Goal: Contribute content

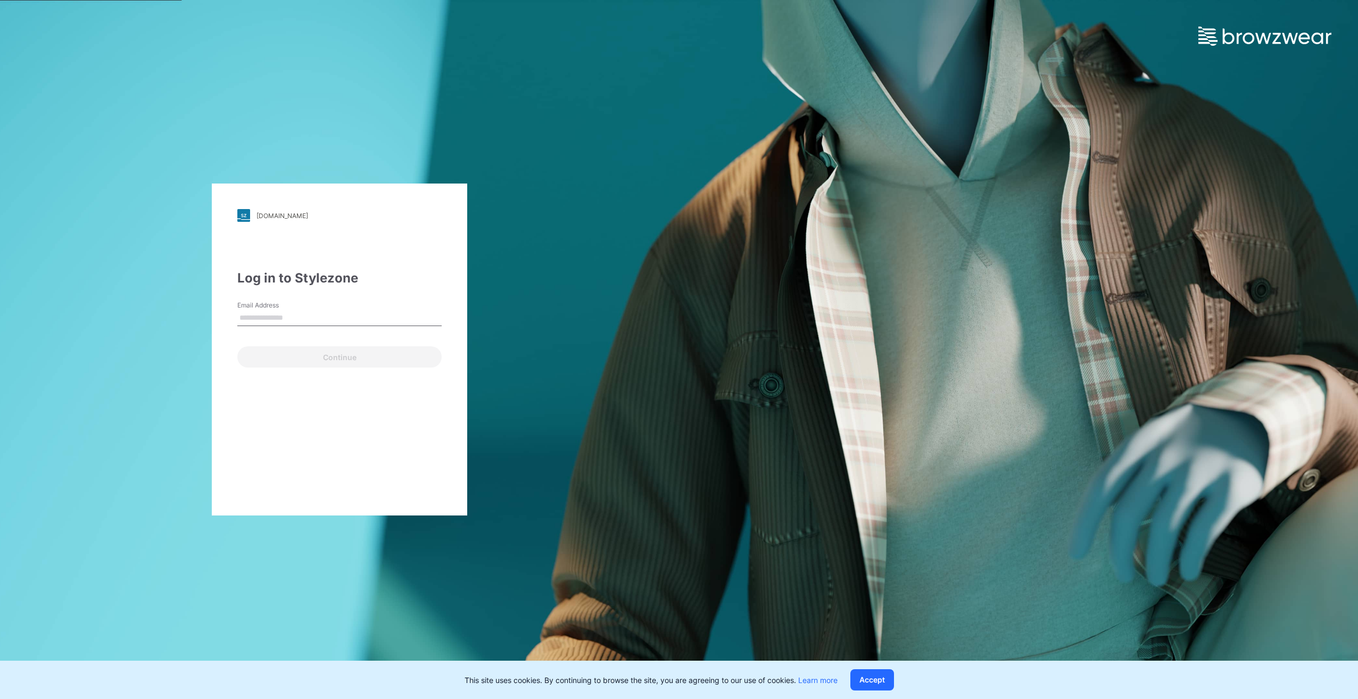
click at [285, 319] on input "Email Address" at bounding box center [339, 318] width 204 height 16
type input "**********"
click at [321, 354] on button "Continue" at bounding box center [339, 356] width 204 height 21
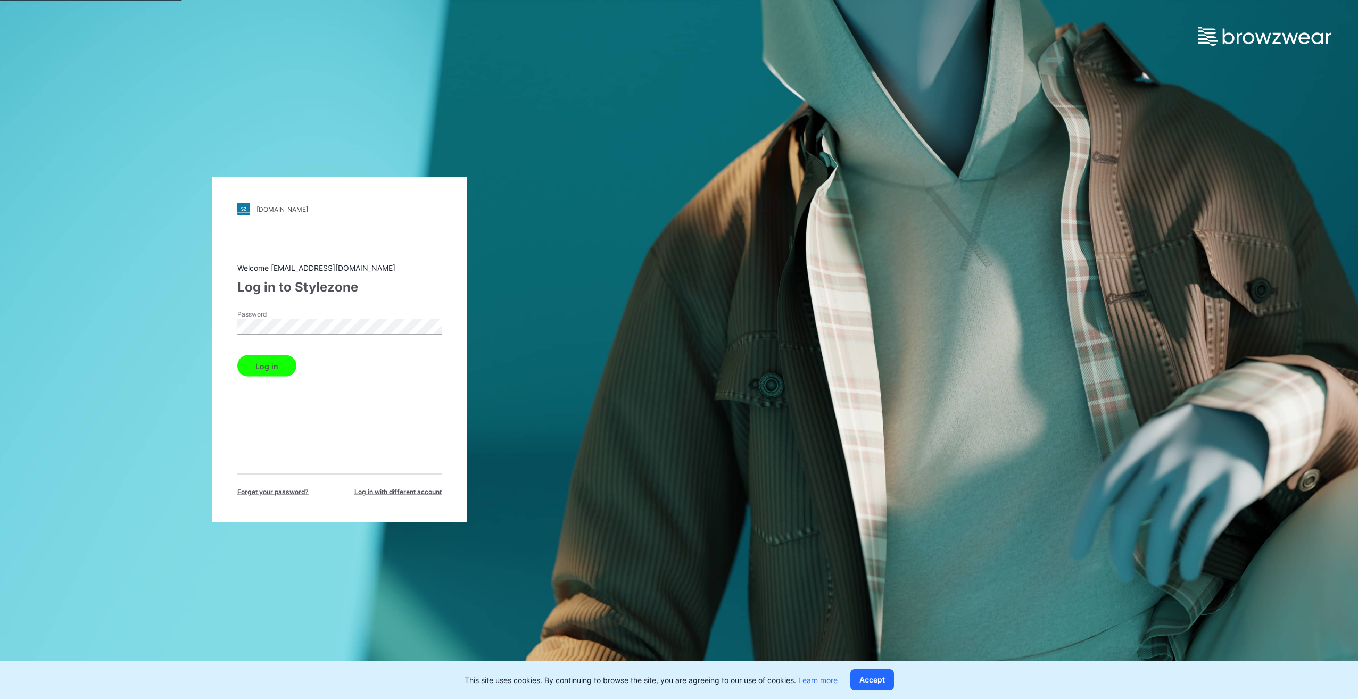
click at [237, 356] on button "Log in" at bounding box center [266, 366] width 59 height 21
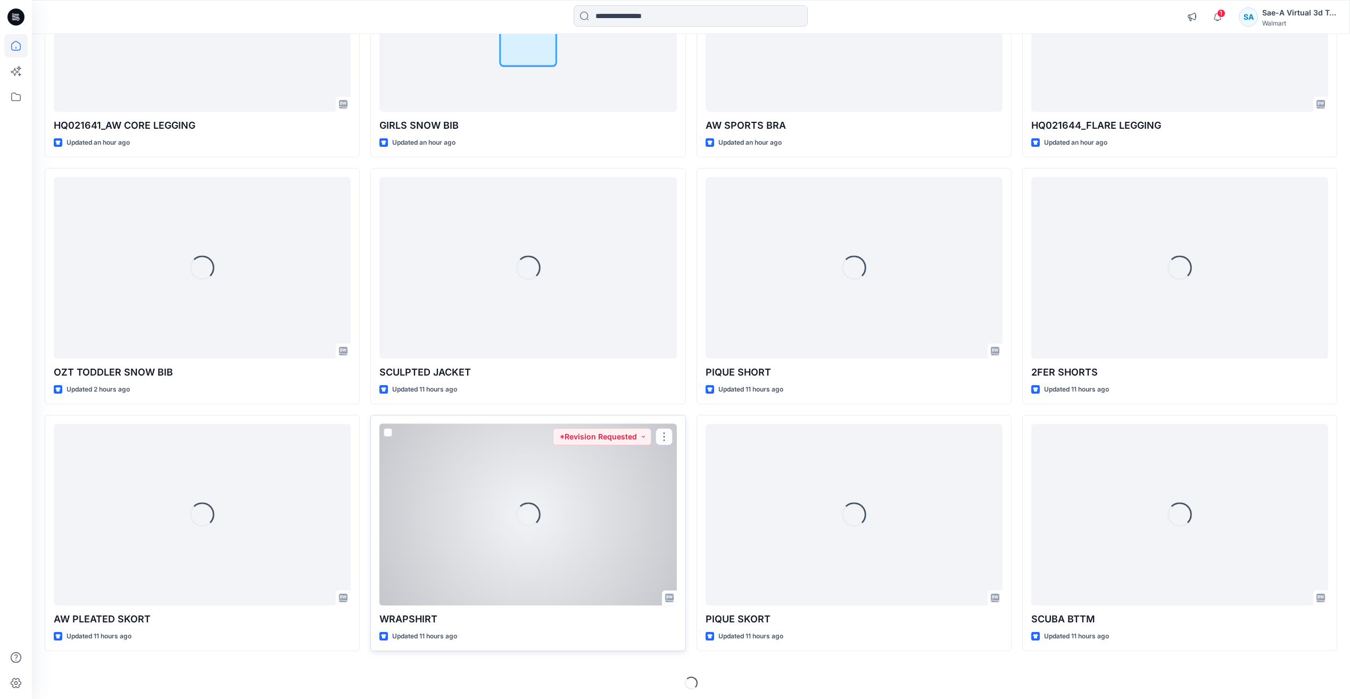
scroll to position [232, 0]
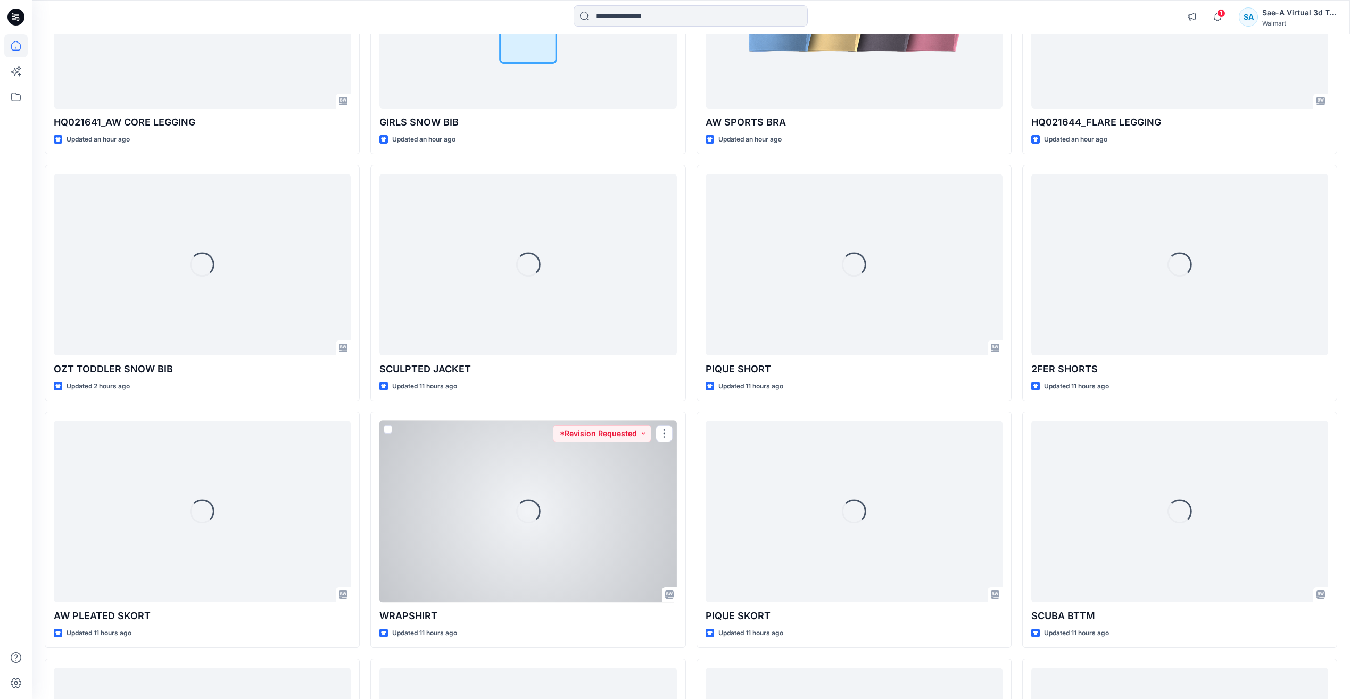
click at [530, 567] on div "Loading..." at bounding box center [527, 511] width 297 height 181
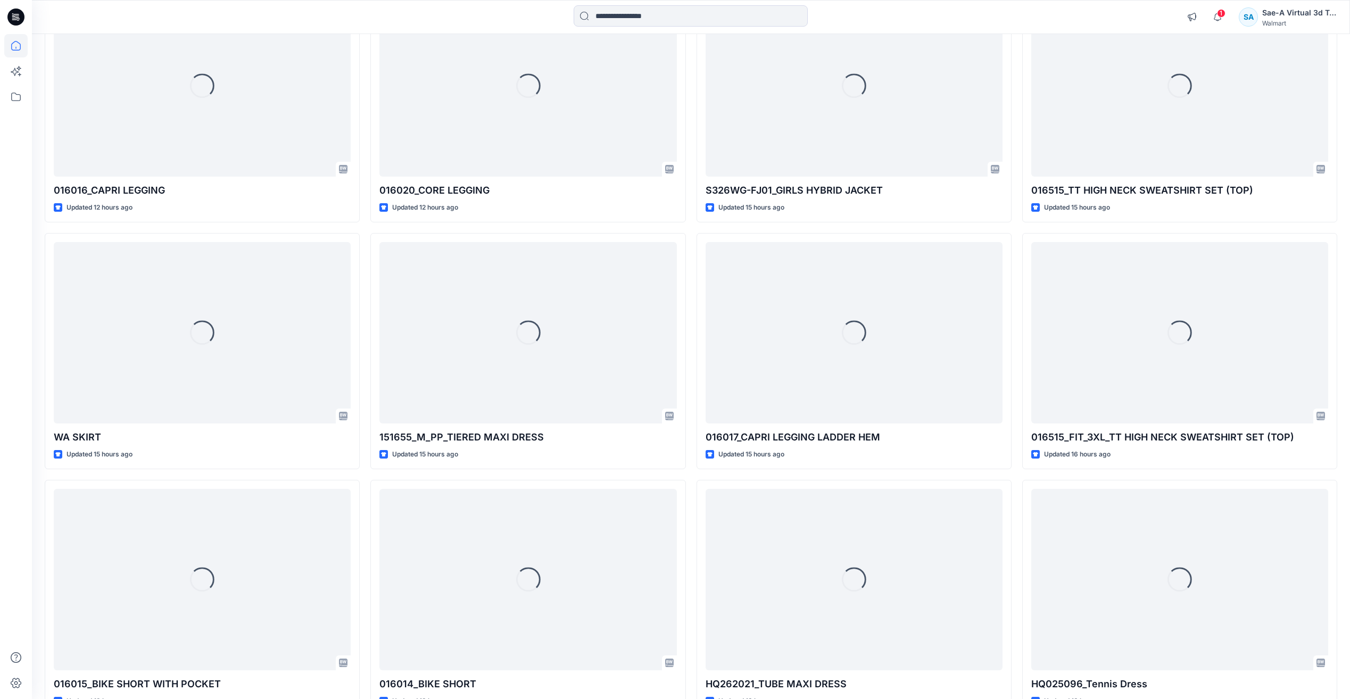
scroll to position [1185, 0]
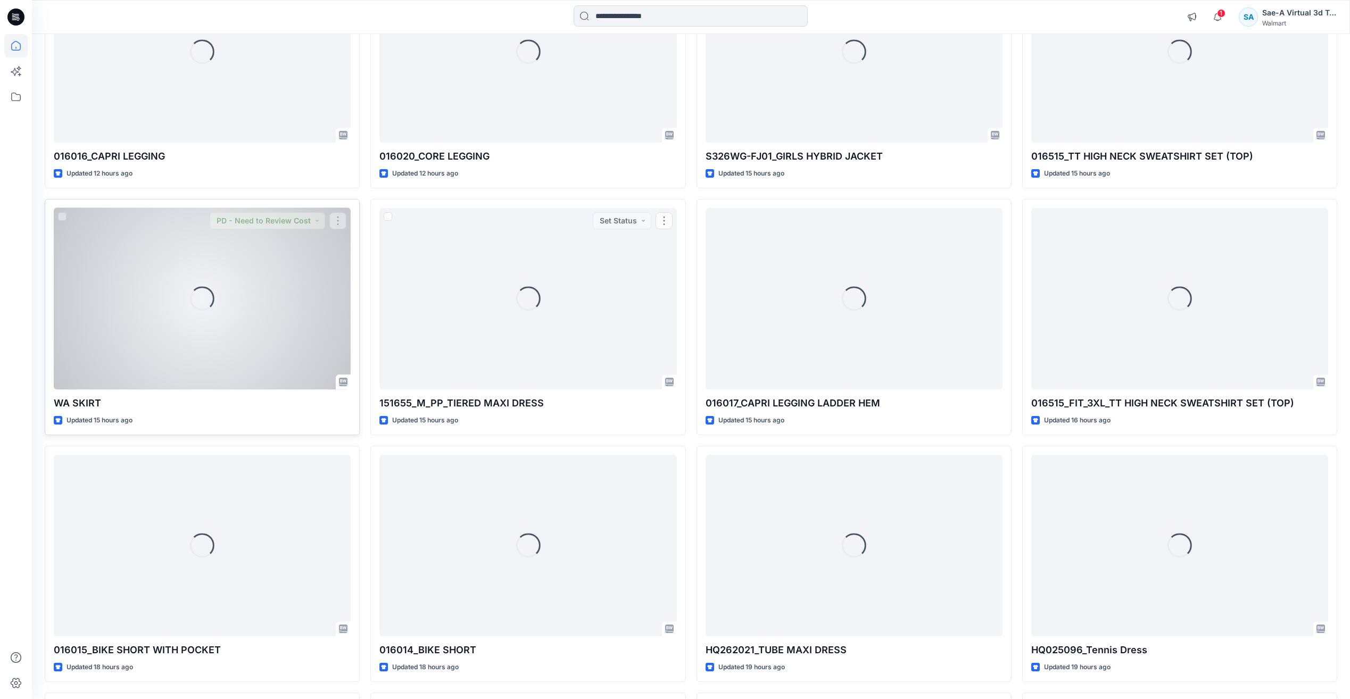
click at [240, 320] on div "Loading..." at bounding box center [202, 298] width 297 height 181
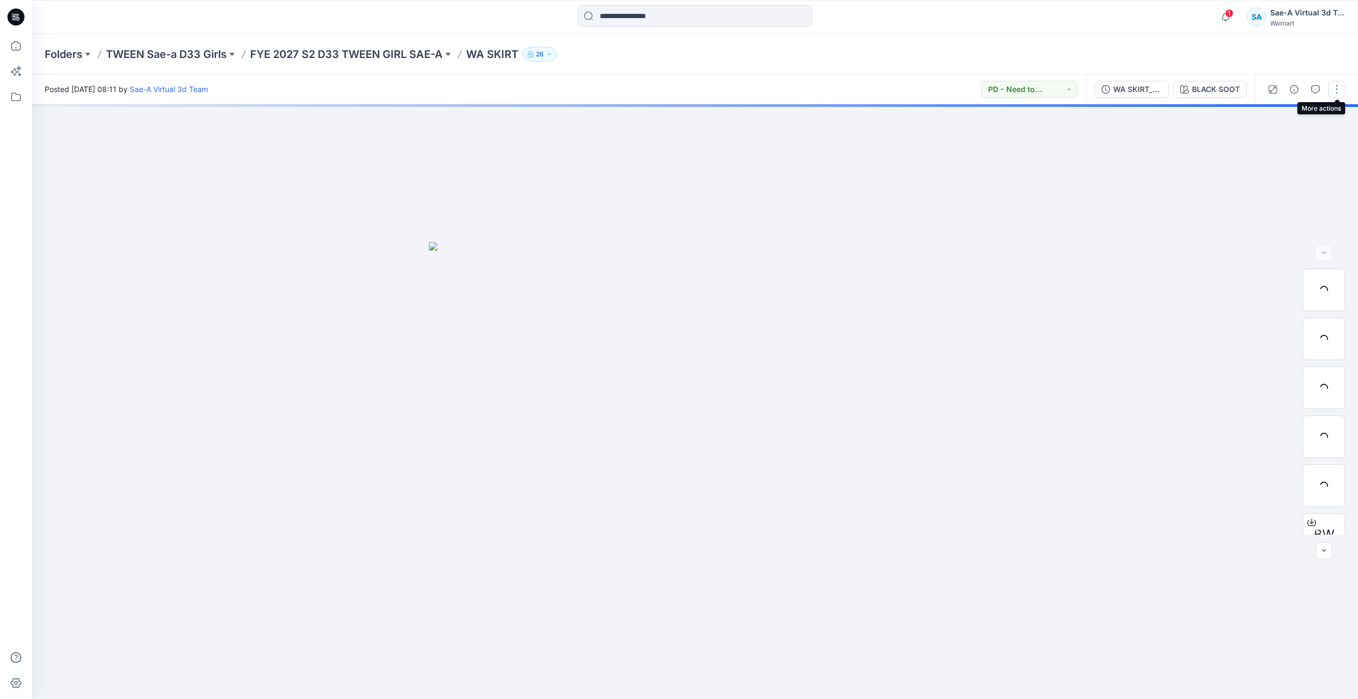
click at [660, 85] on button "button" at bounding box center [1336, 89] width 17 height 17
click at [660, 142] on p "Edit" at bounding box center [1268, 143] width 13 height 11
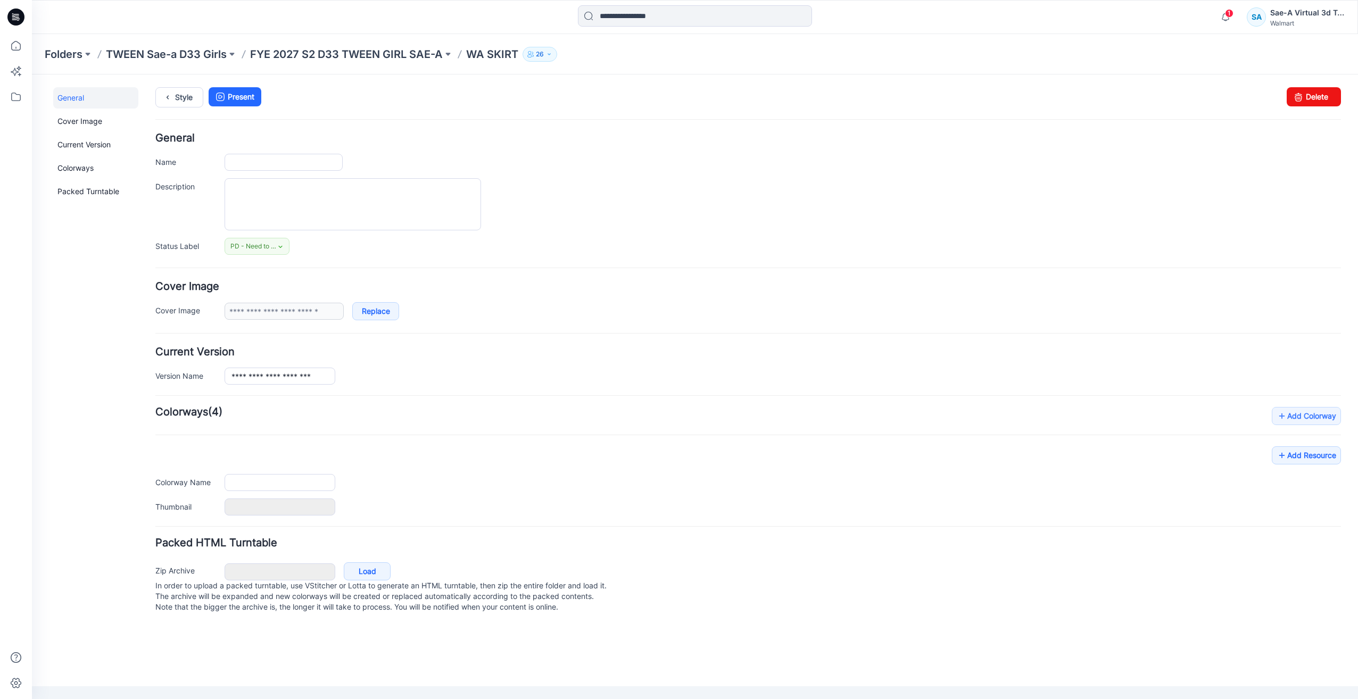
type input "********"
type input "**********"
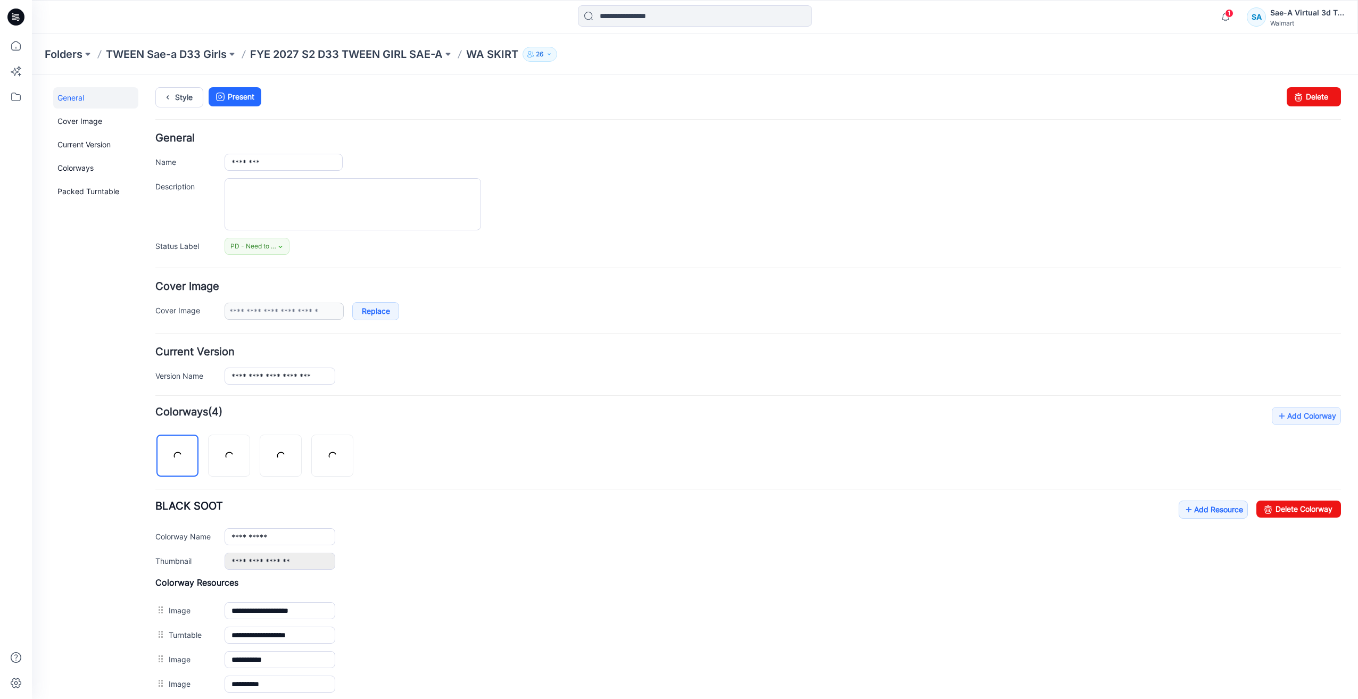
scroll to position [160, 0]
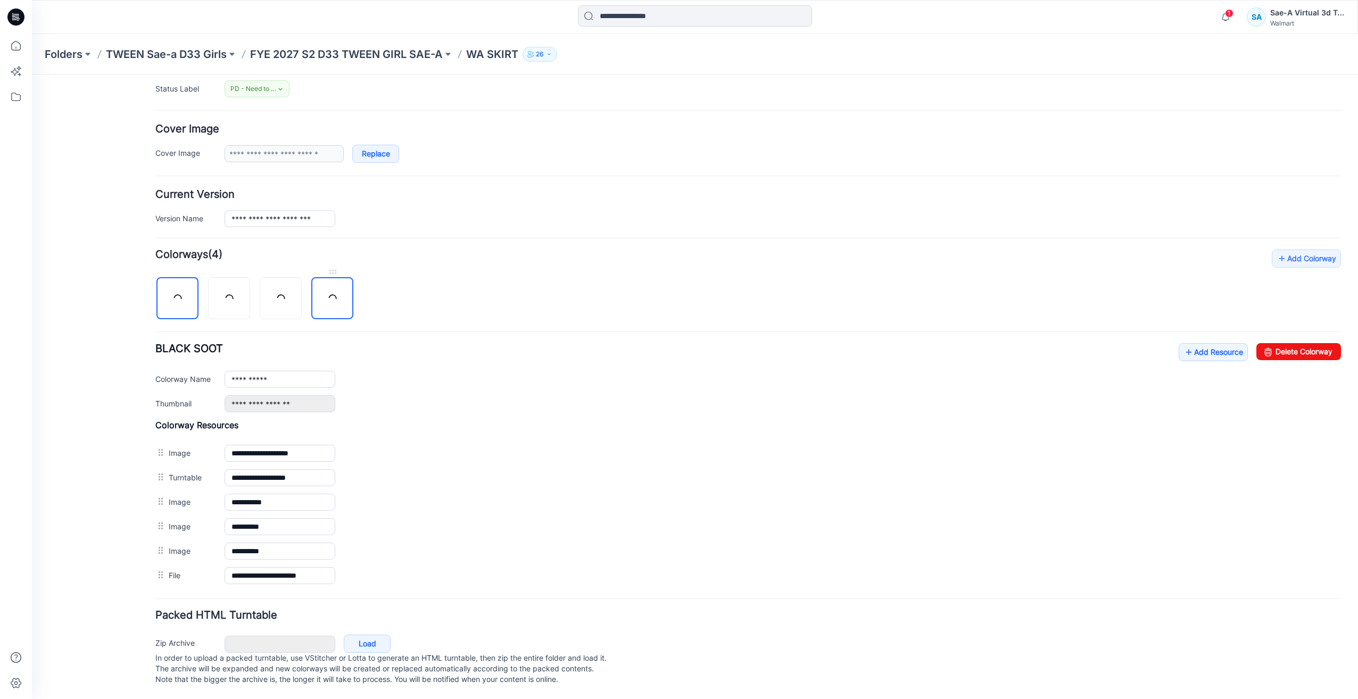
click at [339, 298] on link at bounding box center [332, 298] width 42 height 42
type input "**********"
click at [339, 298] on link at bounding box center [332, 298] width 42 height 42
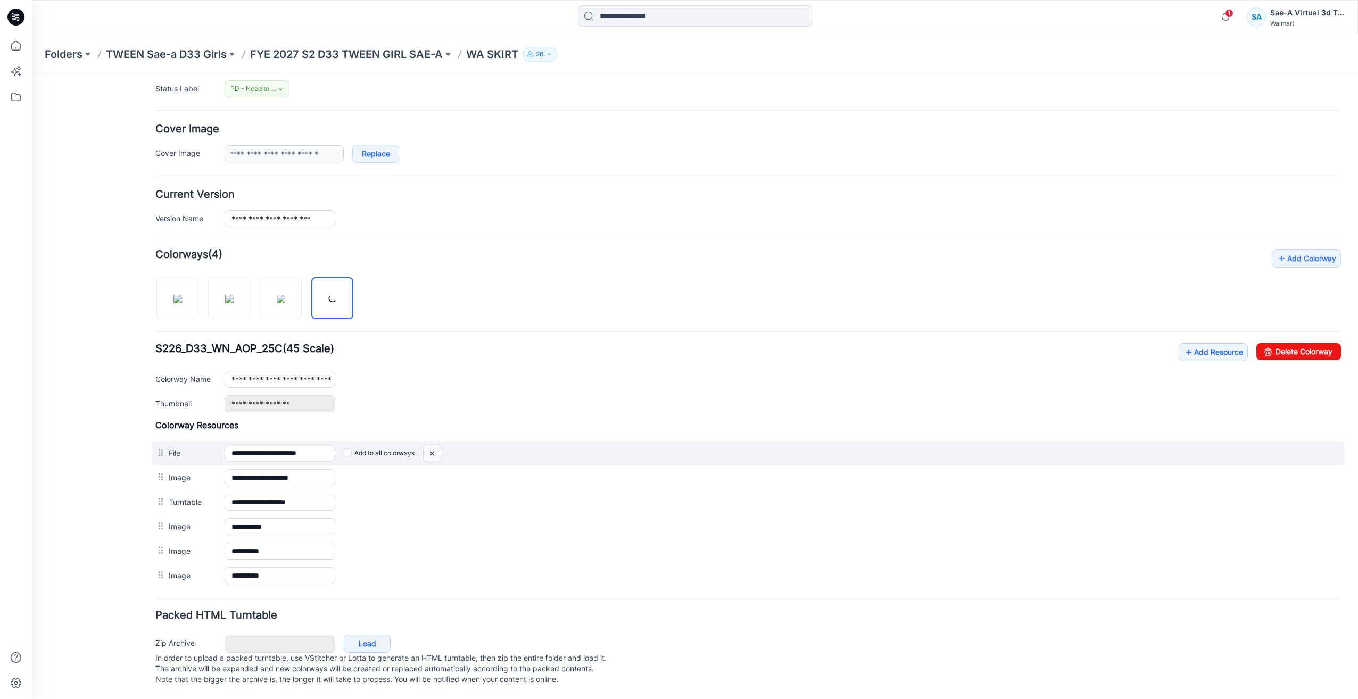
click at [434, 452] on img at bounding box center [432, 454] width 17 height 18
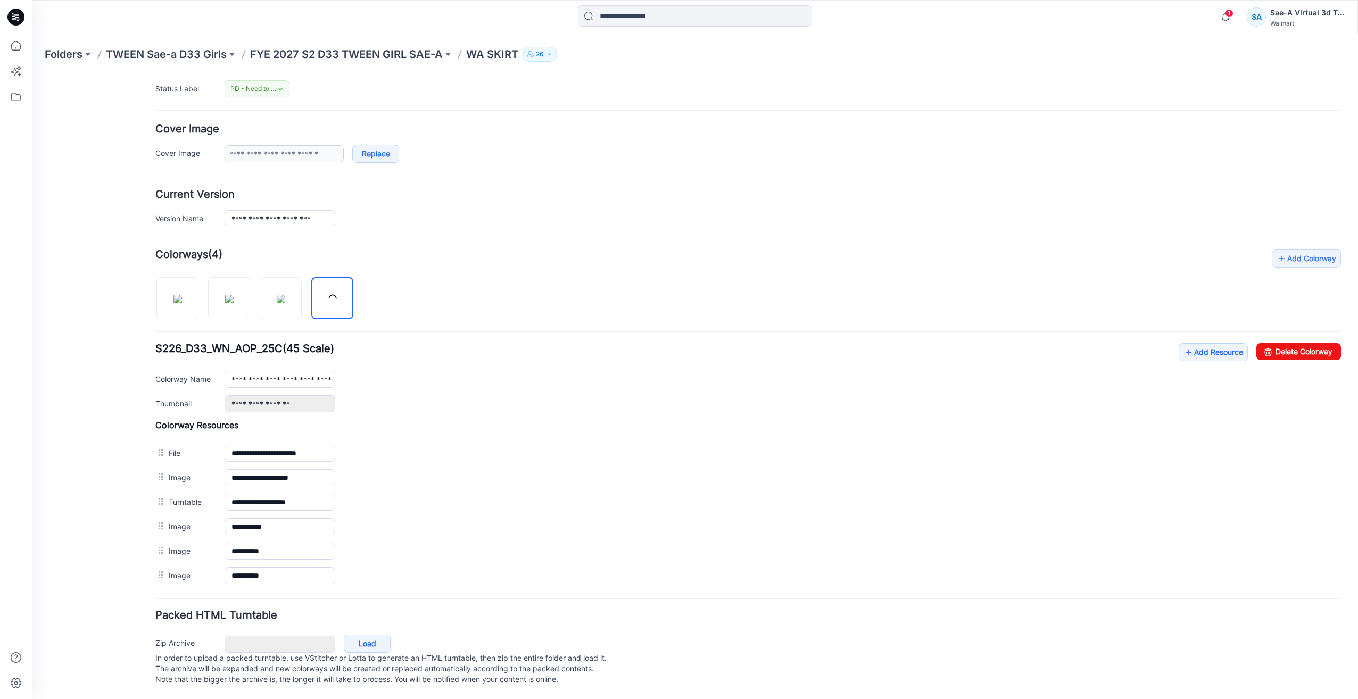
scroll to position [144, 0]
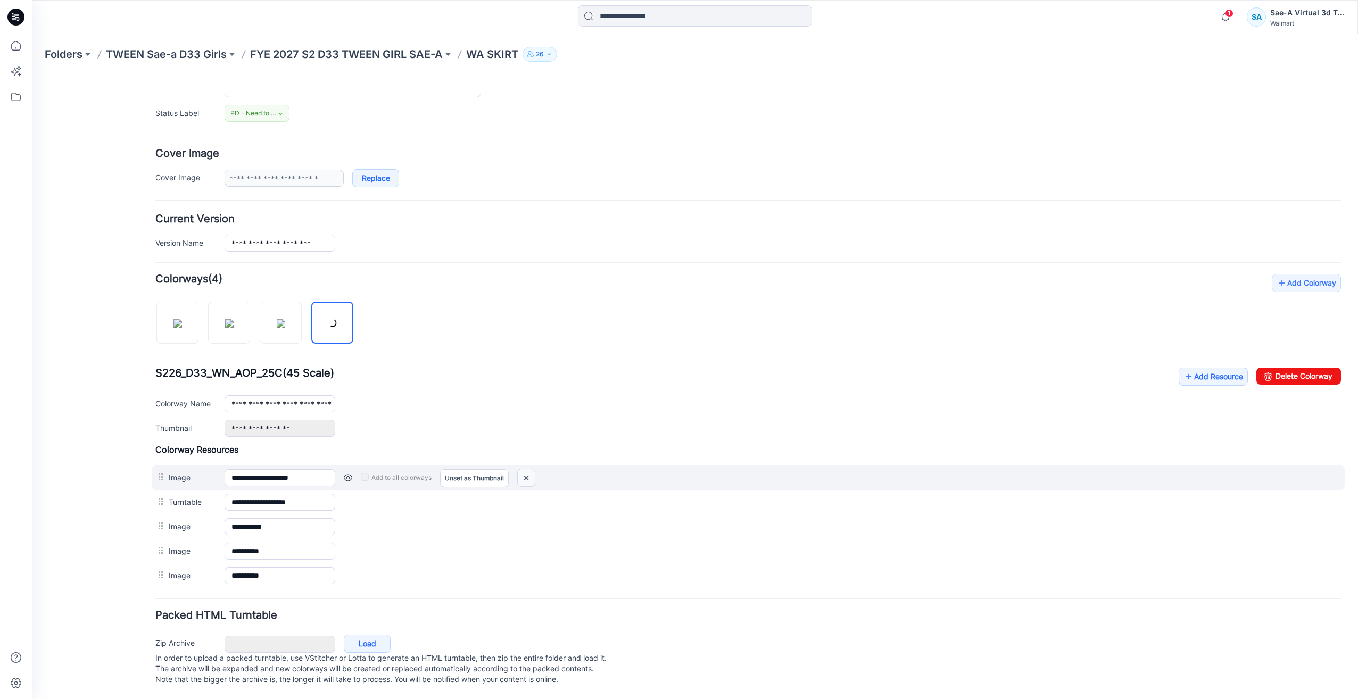
drag, startPoint x: 525, startPoint y: 468, endPoint x: 746, endPoint y: 126, distance: 407.3
click at [525, 469] on img at bounding box center [526, 478] width 17 height 18
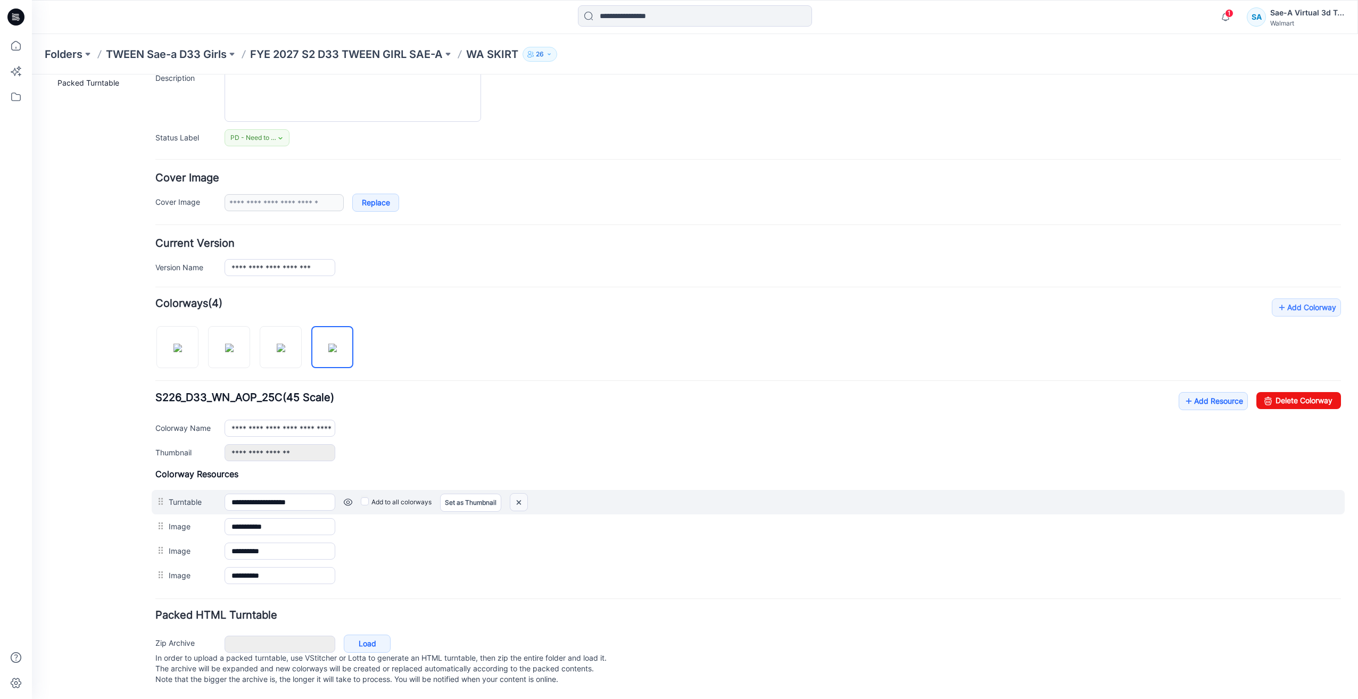
scroll to position [119, 0]
drag, startPoint x: 518, startPoint y: 490, endPoint x: 766, endPoint y: 123, distance: 442.3
click at [518, 494] on img at bounding box center [518, 503] width 17 height 18
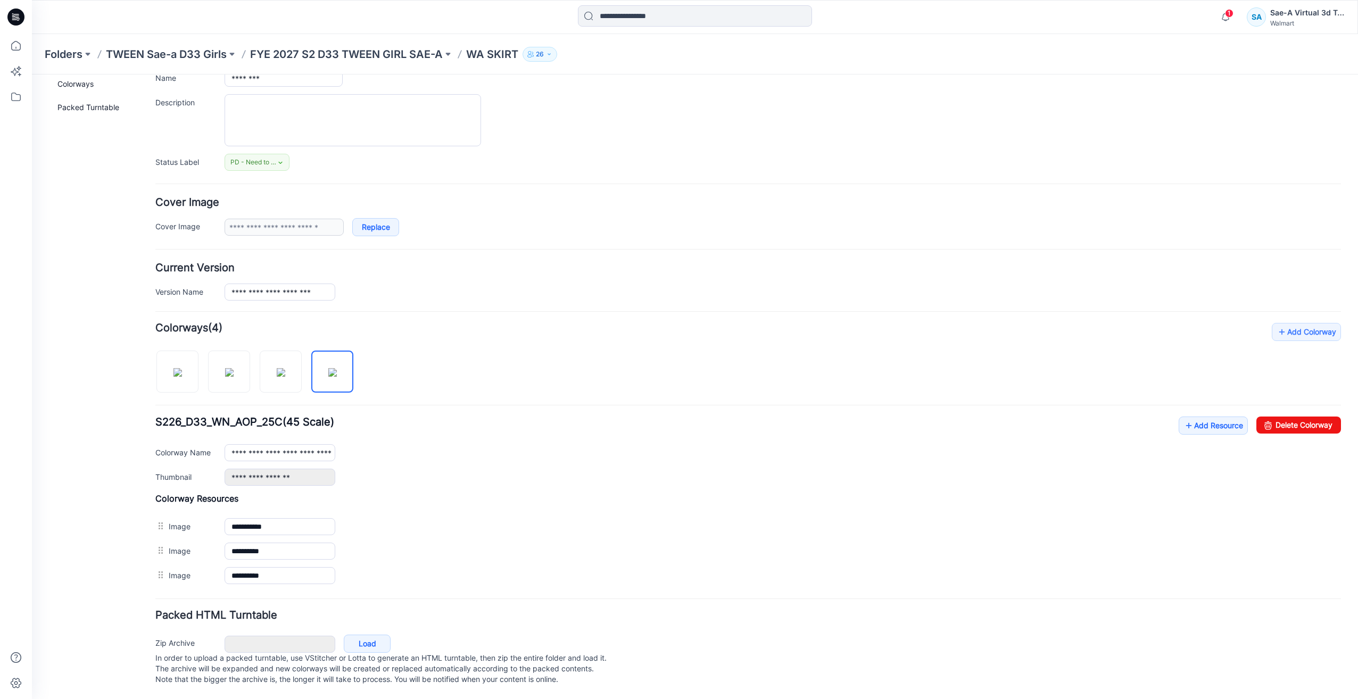
scroll to position [95, 0]
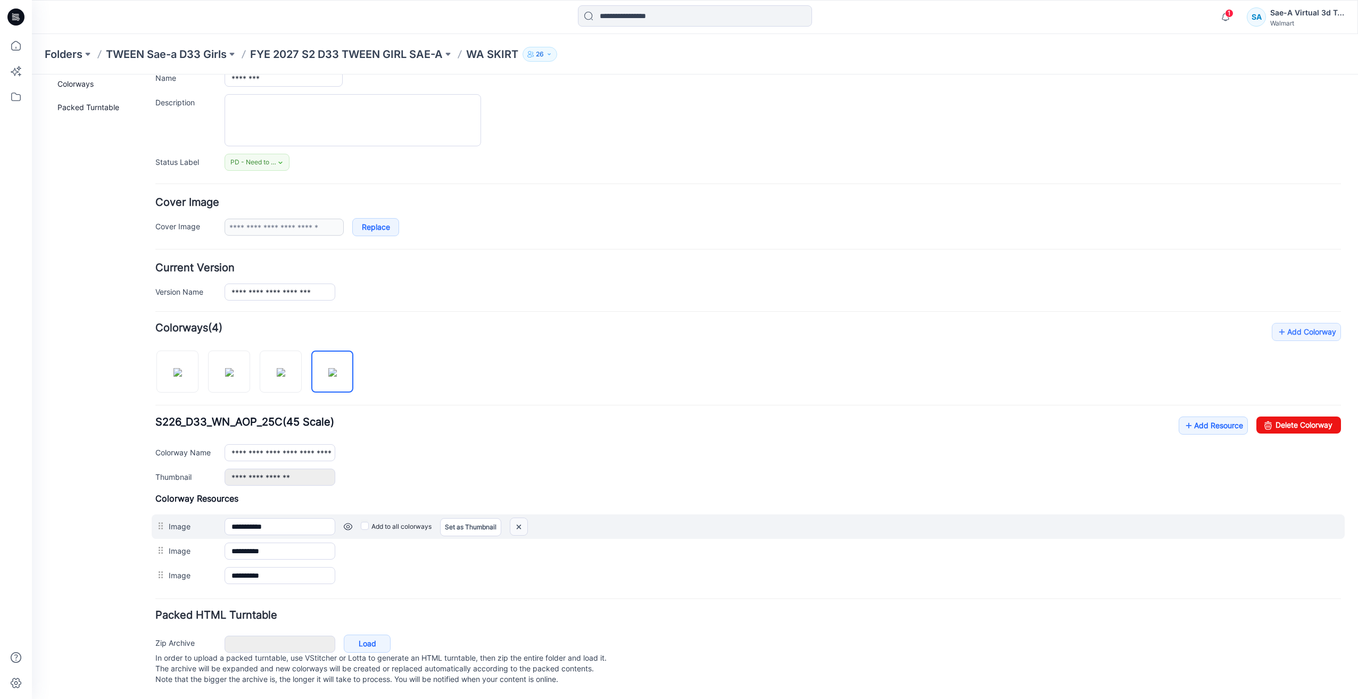
click at [518, 522] on img at bounding box center [518, 527] width 17 height 18
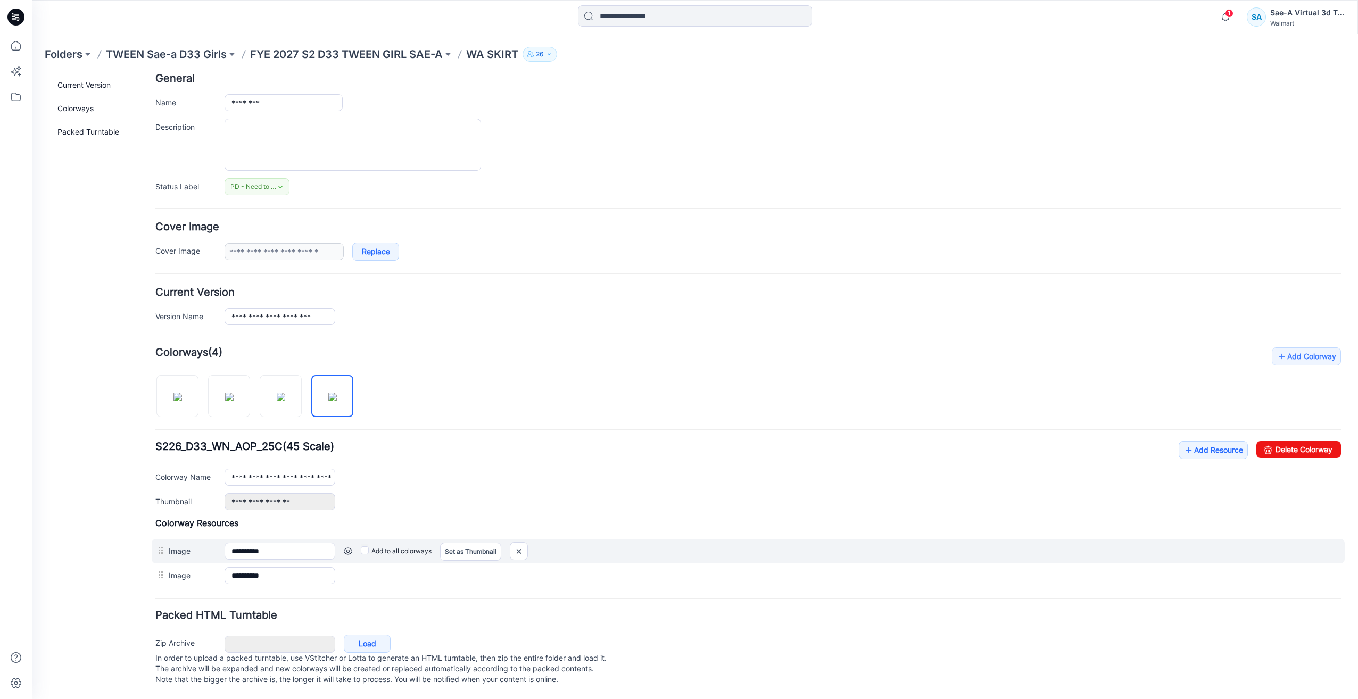
scroll to position [70, 0]
click at [517, 543] on img at bounding box center [518, 552] width 17 height 18
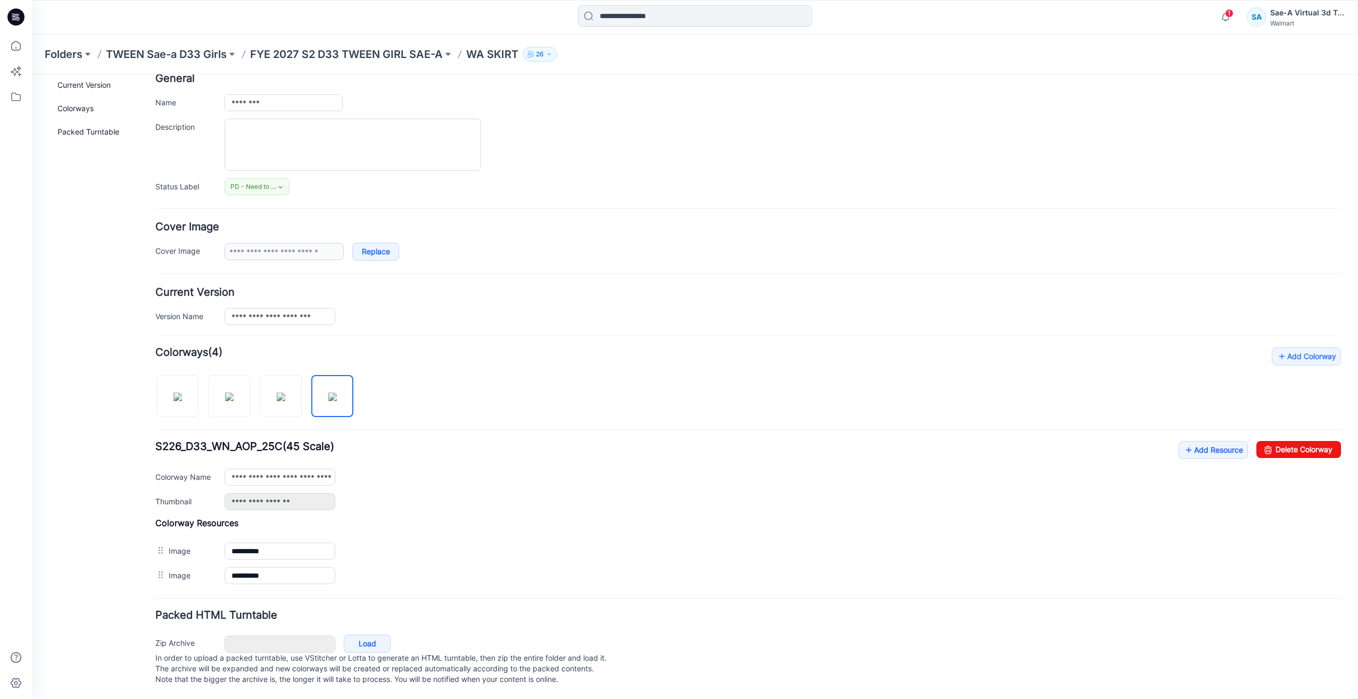
scroll to position [46, 0]
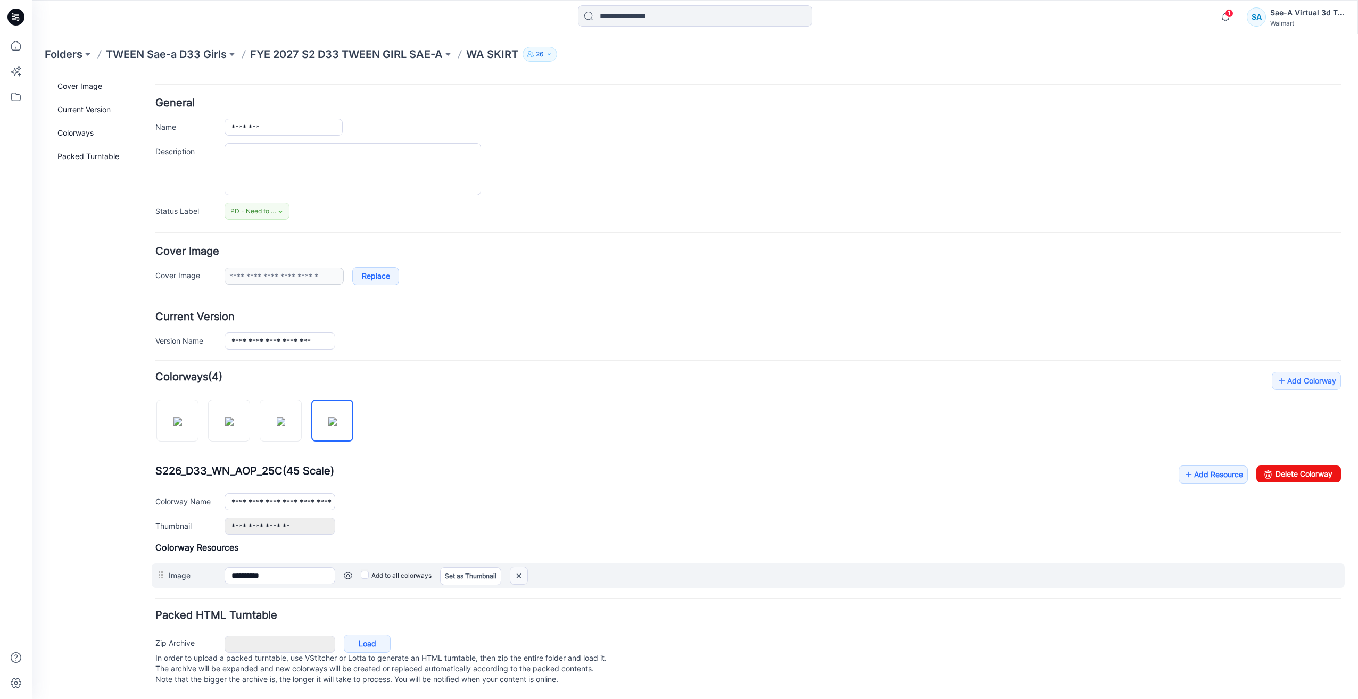
click at [516, 572] on img at bounding box center [518, 576] width 17 height 18
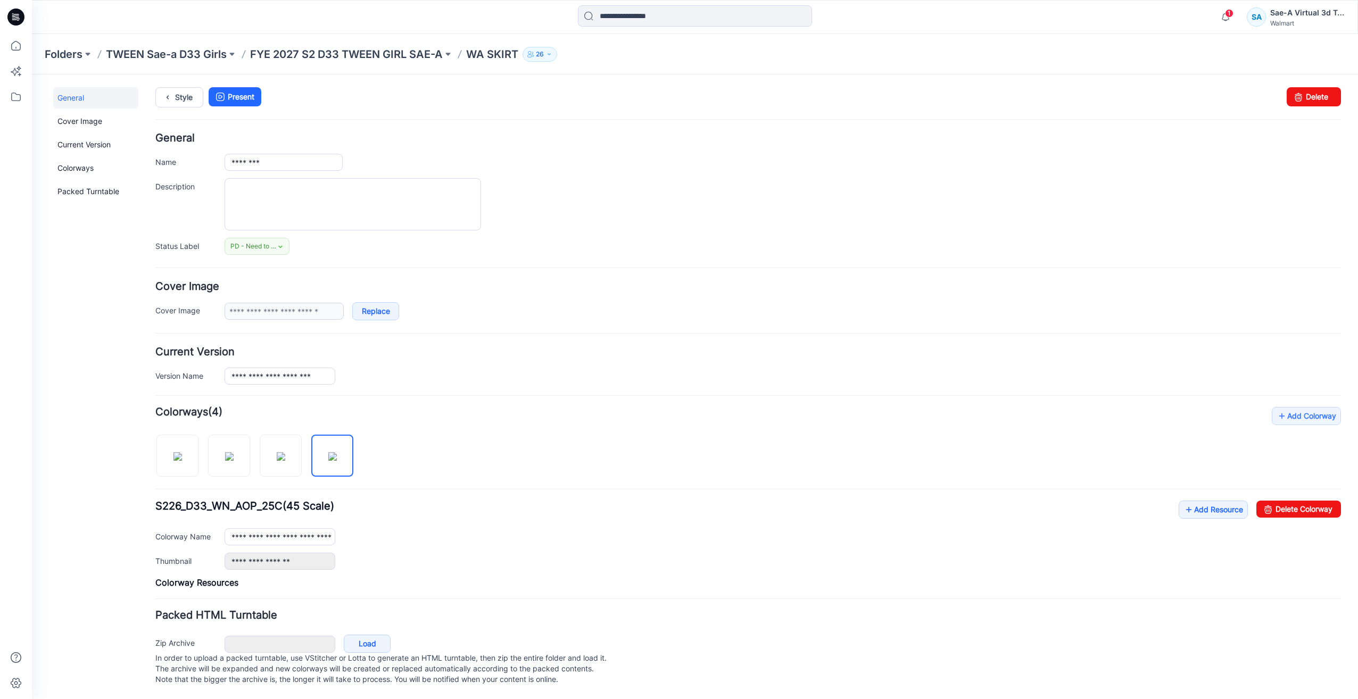
scroll to position [11, 0]
click at [1199, 503] on link "Add Resource" at bounding box center [1213, 510] width 69 height 18
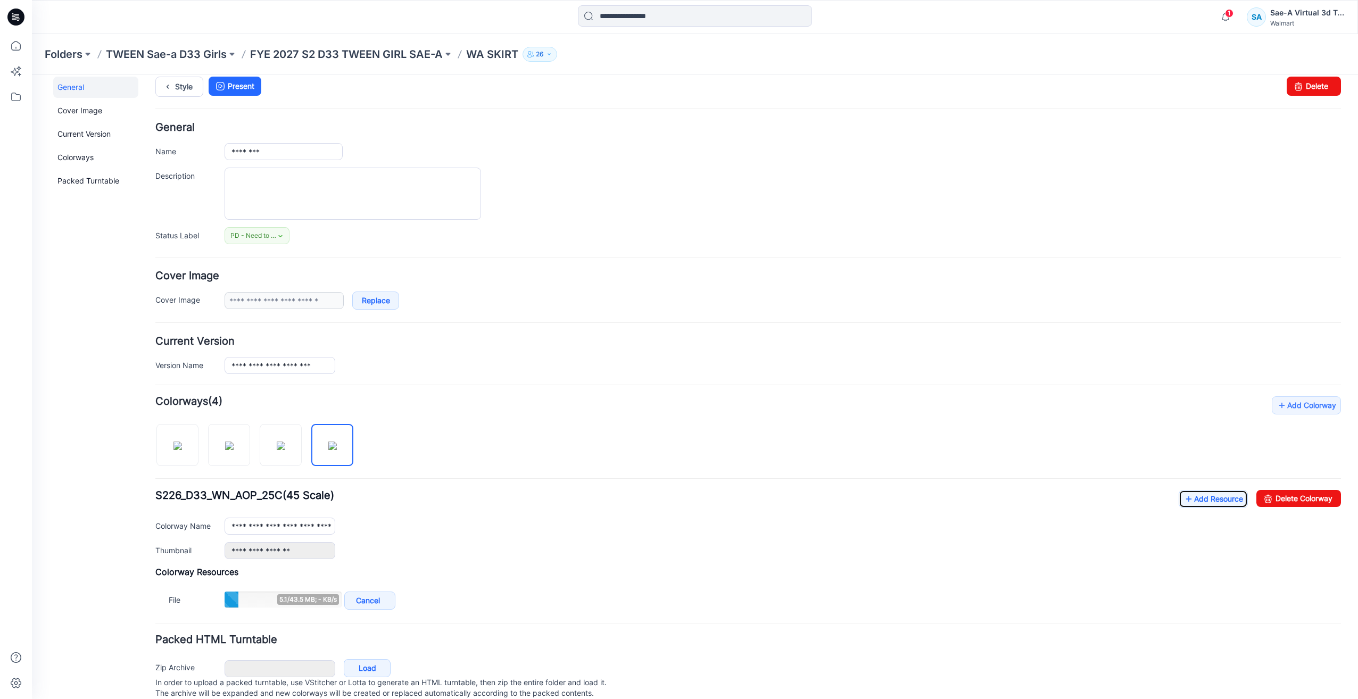
scroll to position [0, 0]
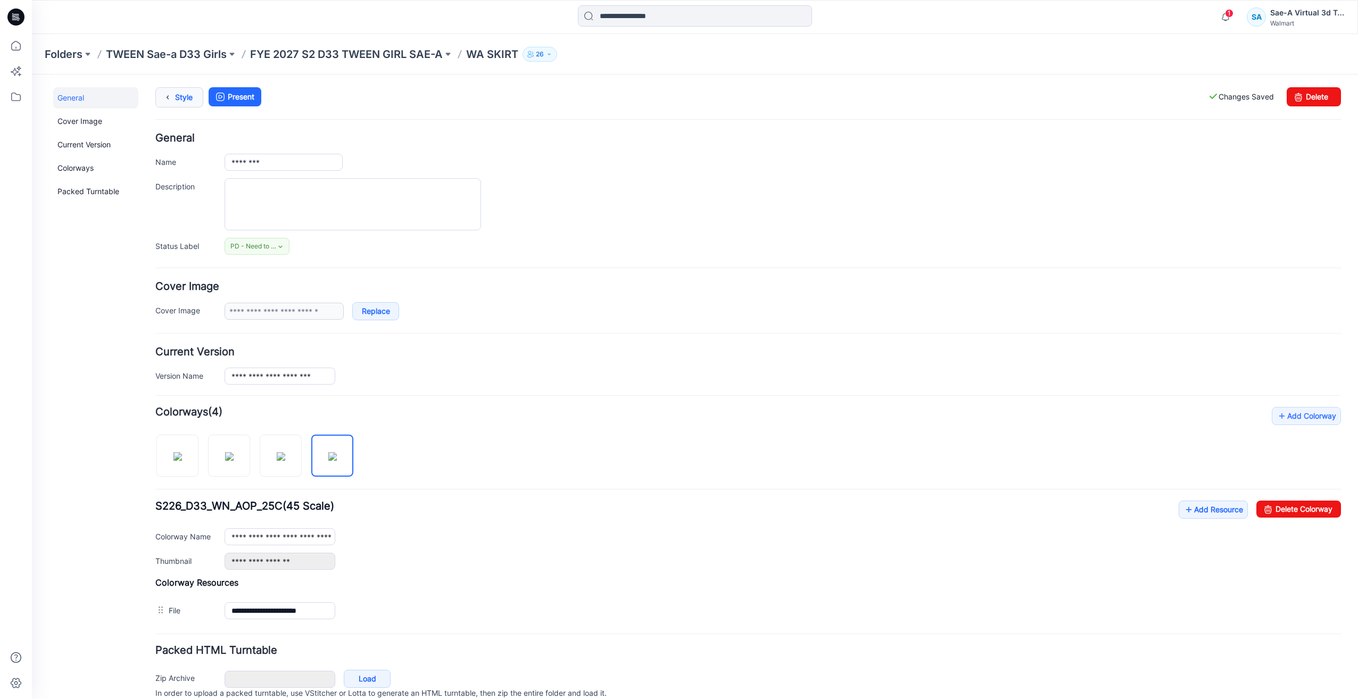
click at [164, 89] on icon at bounding box center [167, 97] width 15 height 19
click at [171, 96] on icon at bounding box center [167, 97] width 15 height 19
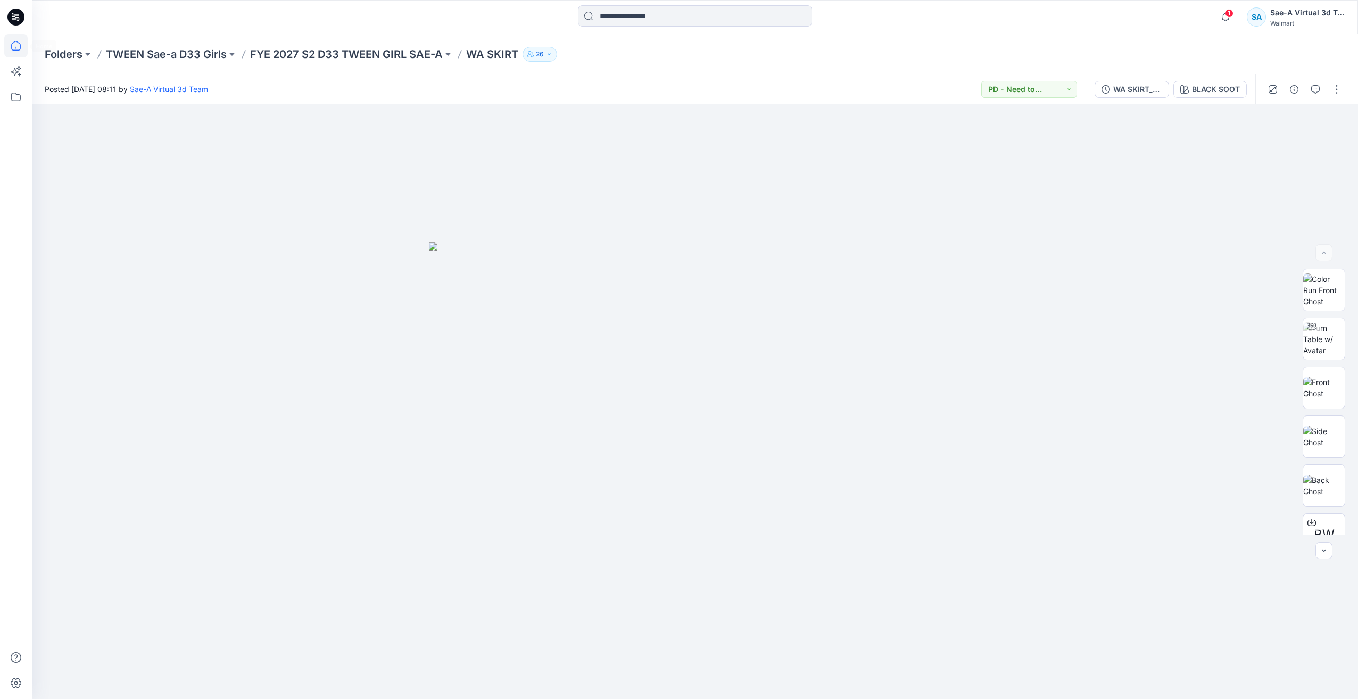
click at [21, 48] on icon at bounding box center [15, 45] width 23 height 23
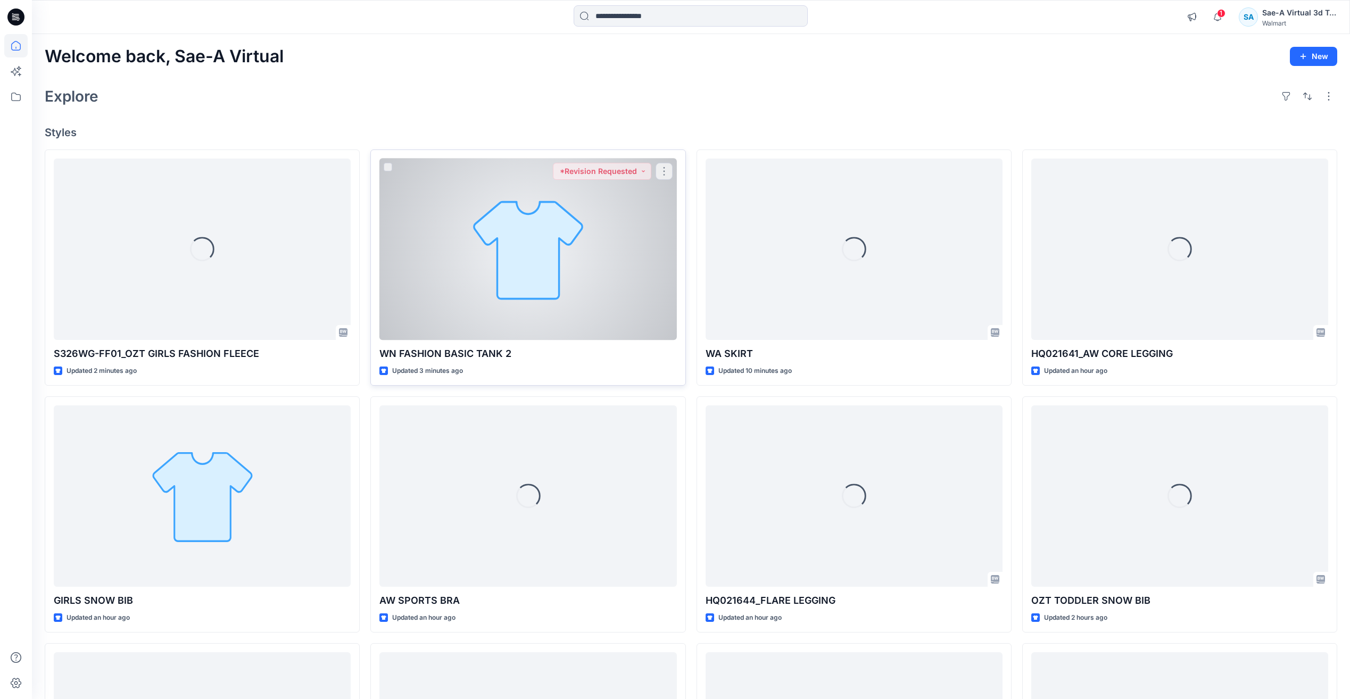
click at [430, 249] on div at bounding box center [527, 249] width 297 height 181
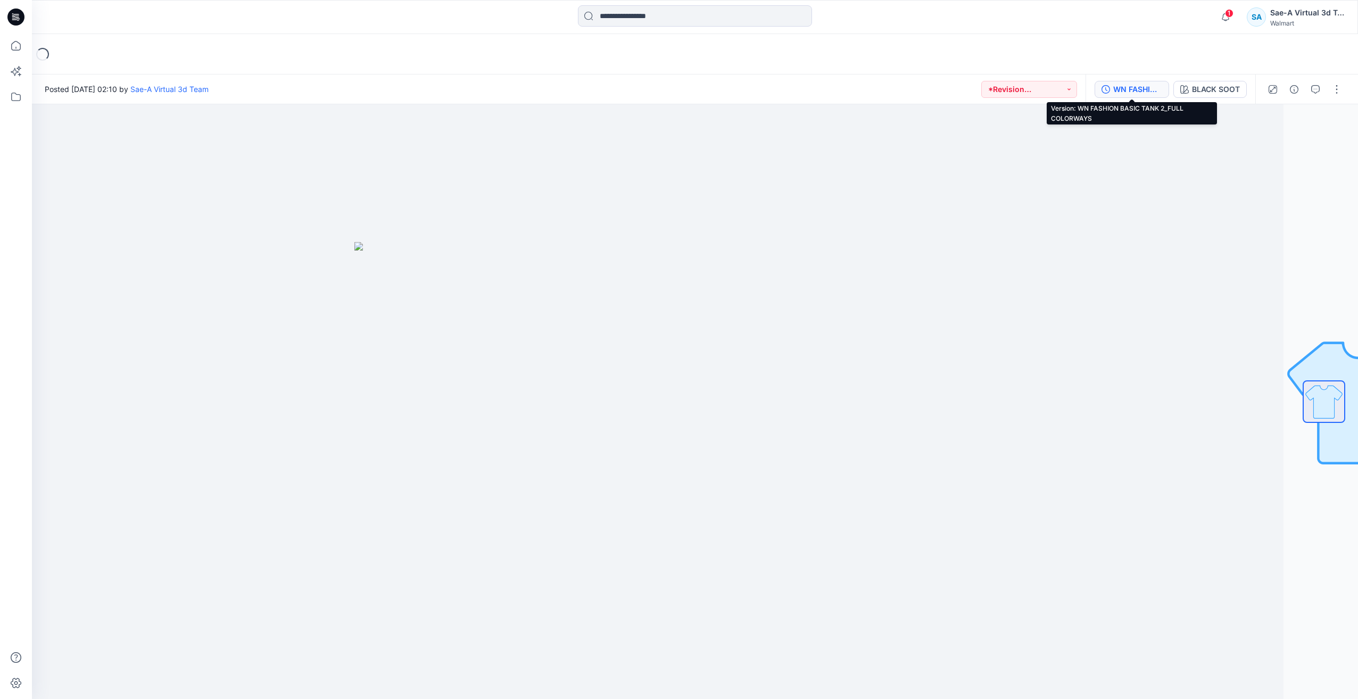
click at [1151, 92] on div "WN FASHION BASIC TANK 2_FULL COLORWAYS" at bounding box center [1137, 90] width 49 height 12
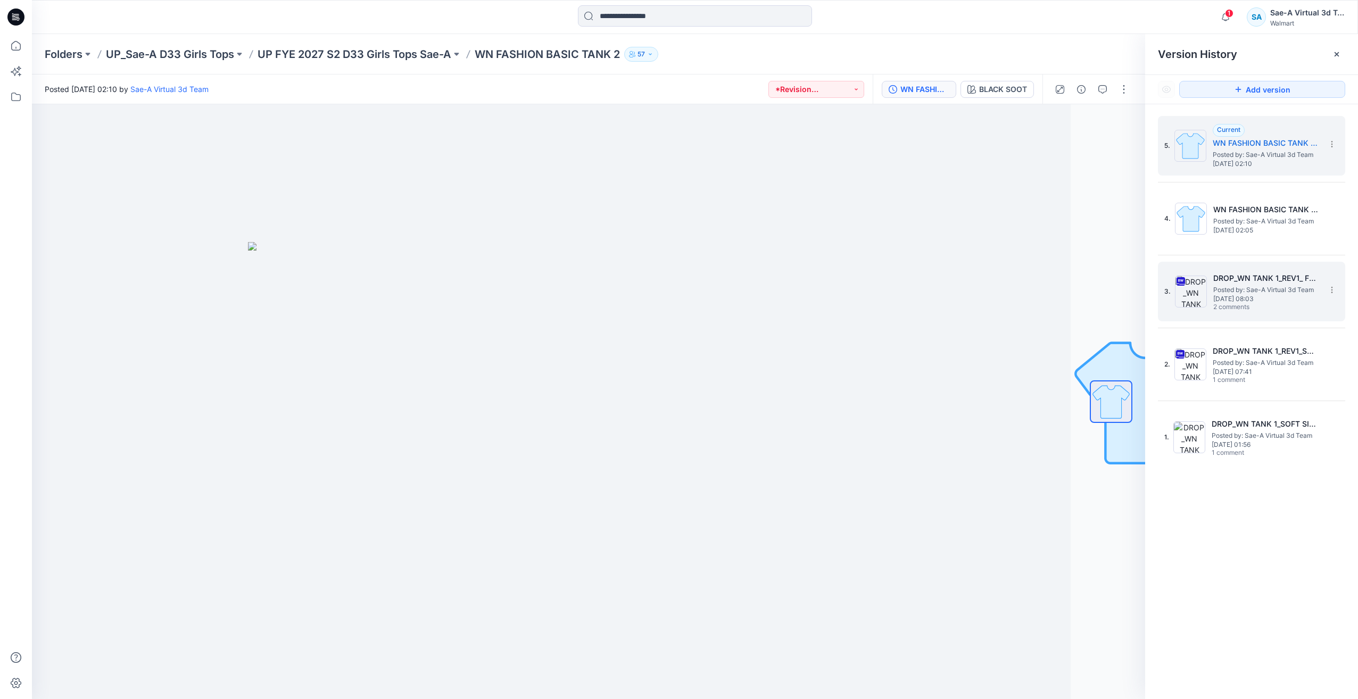
click at [1242, 300] on span "Tuesday, July 15, 2025 08:03" at bounding box center [1266, 298] width 106 height 7
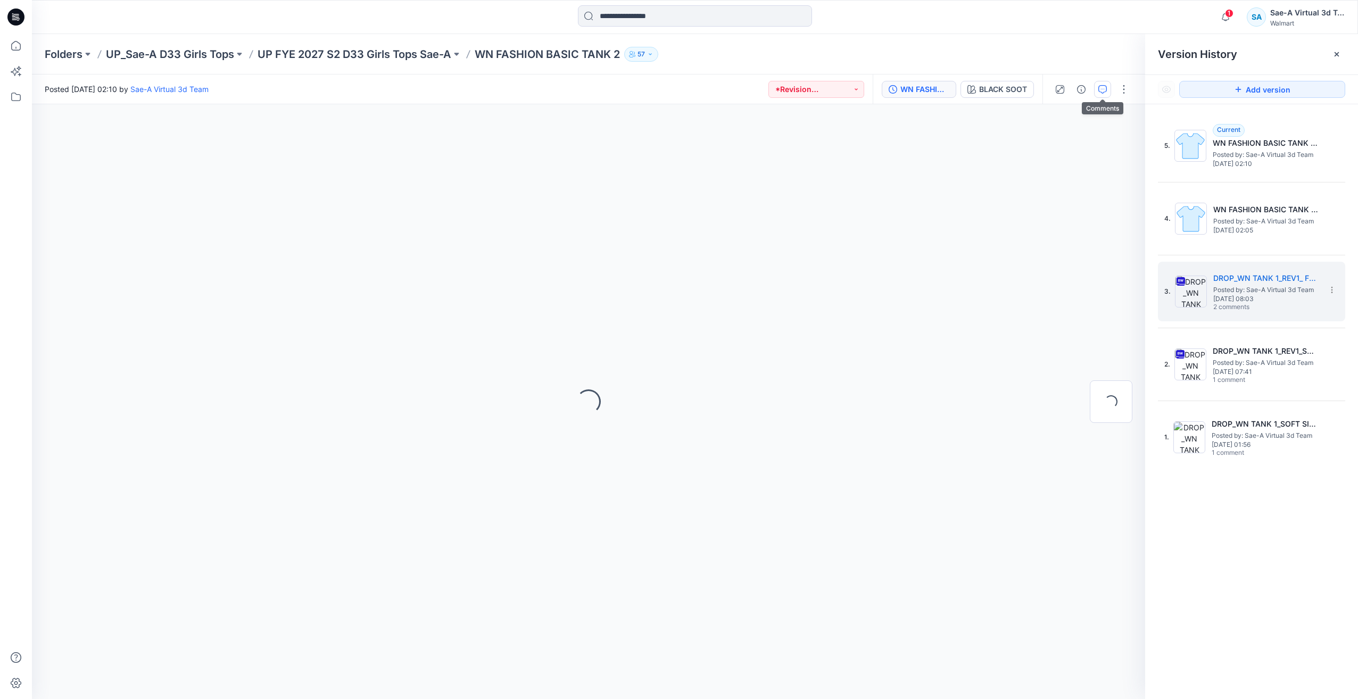
click at [1110, 90] on button "button" at bounding box center [1102, 89] width 17 height 17
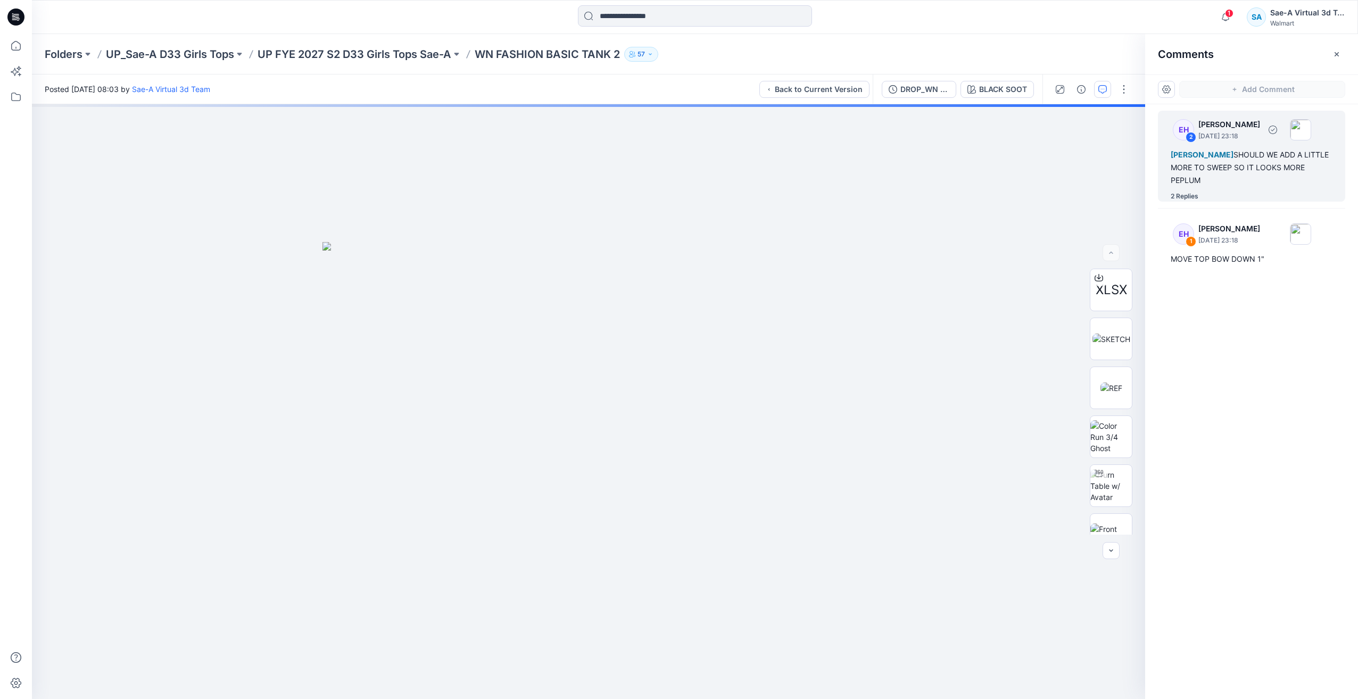
click at [1179, 198] on div "2 Replies" at bounding box center [1185, 196] width 28 height 11
click at [23, 46] on icon at bounding box center [15, 45] width 23 height 23
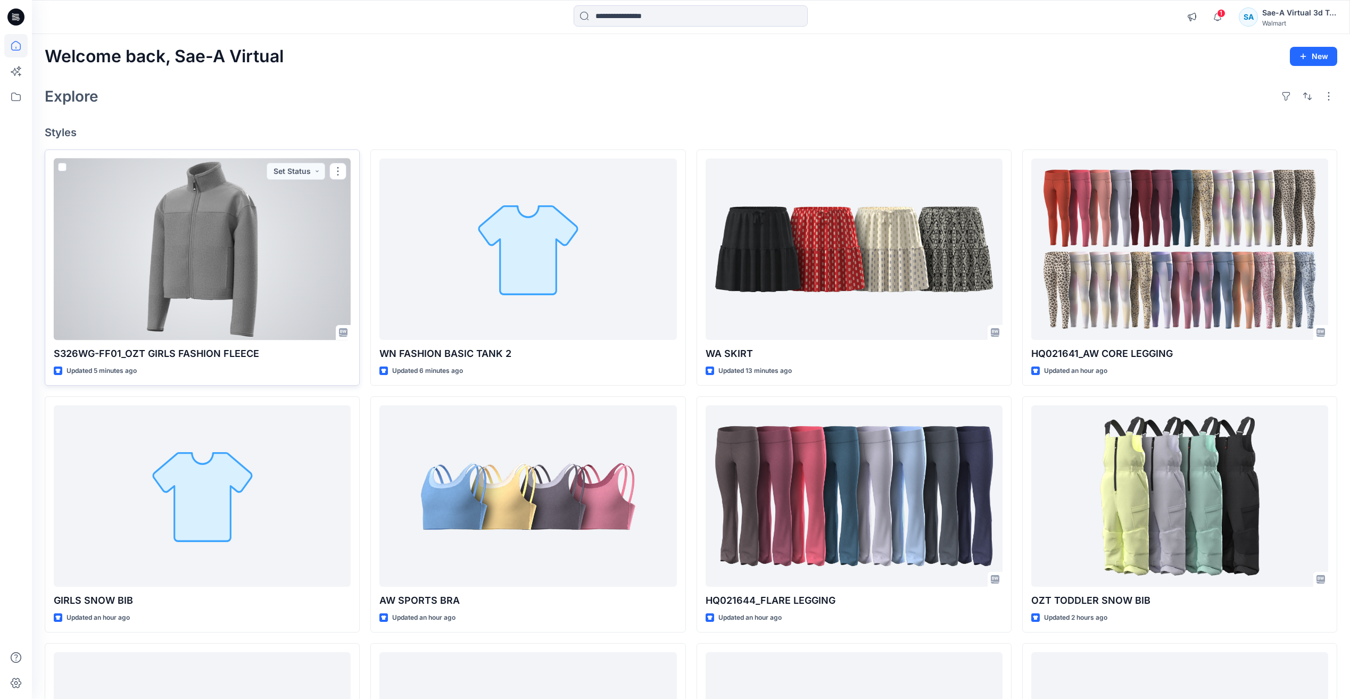
click at [177, 253] on div at bounding box center [202, 249] width 297 height 181
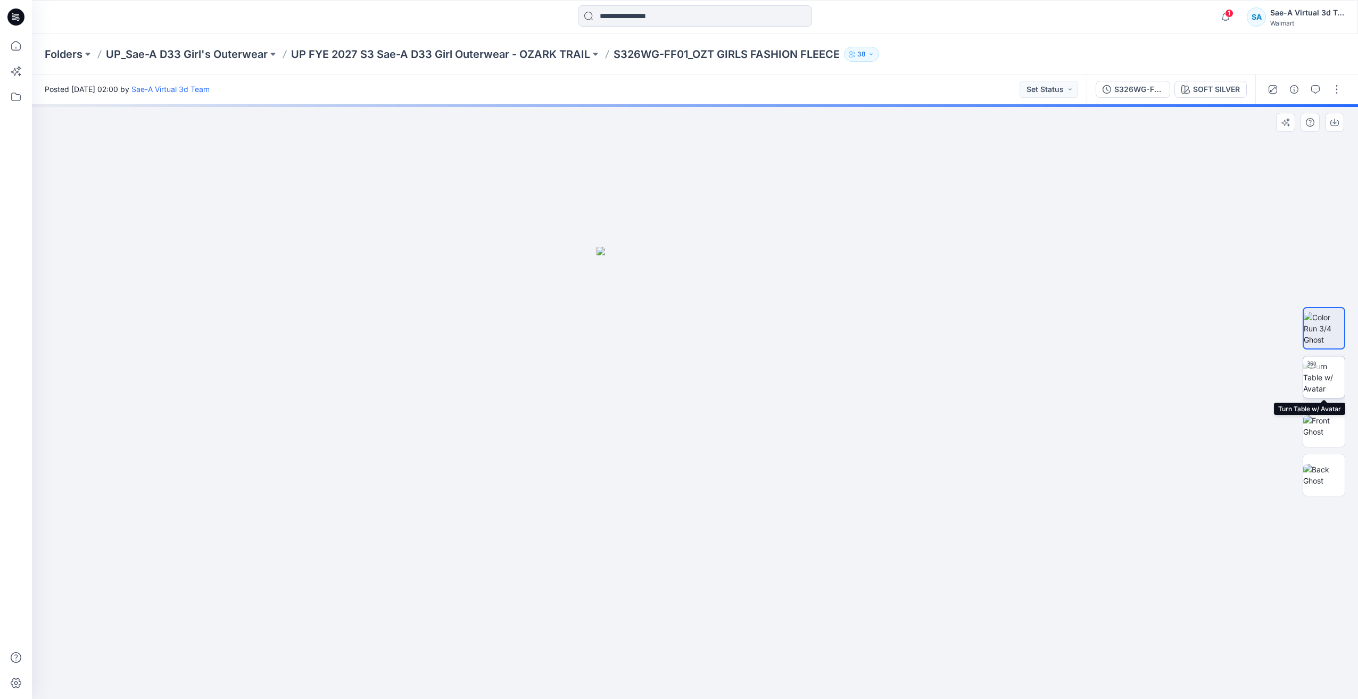
click at [1321, 382] on img at bounding box center [1324, 378] width 42 height 34
click at [1315, 418] on img at bounding box center [1324, 426] width 42 height 22
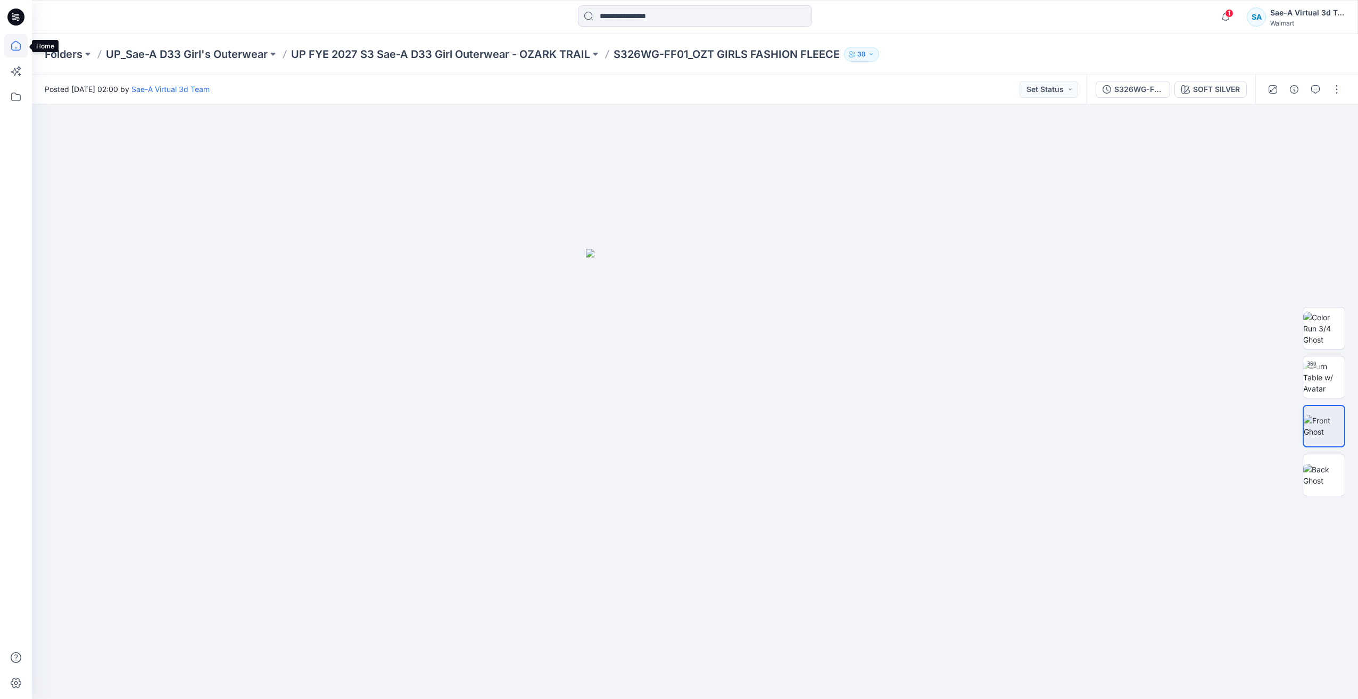
click at [22, 43] on icon at bounding box center [15, 45] width 23 height 23
